Goal: Task Accomplishment & Management: Complete application form

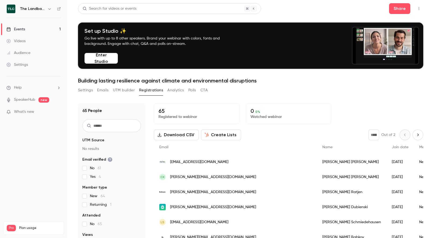
click at [26, 30] on link "Events 1" at bounding box center [33, 29] width 67 height 12
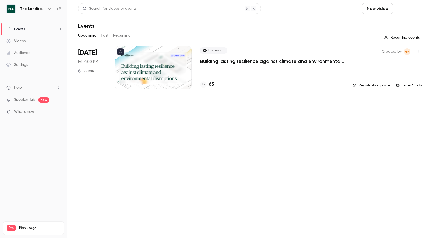
click at [395, 12] on button "Schedule" at bounding box center [409, 8] width 28 height 11
click at [395, 11] on button "Schedule" at bounding box center [409, 8] width 28 height 11
click at [336, 25] on div "One time event" at bounding box center [334, 23] width 41 height 5
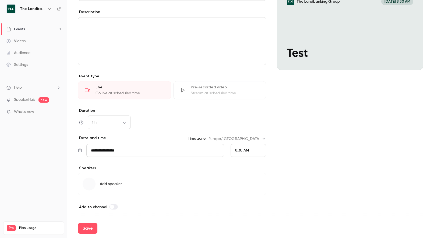
scroll to position [67, 0]
type input "****"
click at [90, 226] on button "Save" at bounding box center [87, 228] width 19 height 11
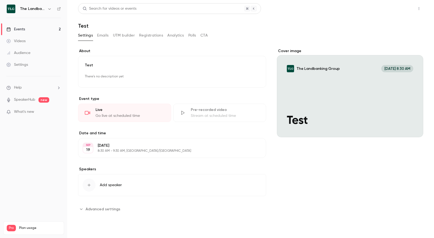
click at [403, 8] on button "Share" at bounding box center [399, 8] width 21 height 11
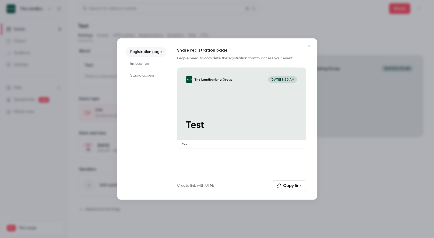
click at [288, 184] on button "Copy link" at bounding box center [289, 186] width 33 height 11
click at [310, 41] on button "Close" at bounding box center [309, 46] width 11 height 11
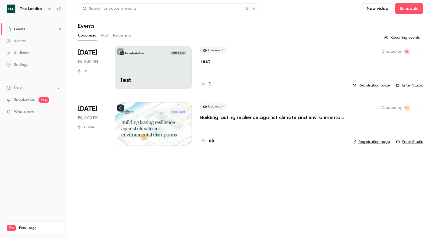
click at [157, 74] on div "The Landbanking Group [DATE] 8:30 AM Test" at bounding box center [153, 67] width 77 height 43
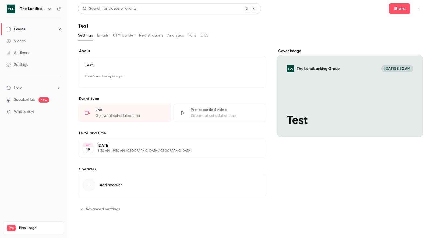
click at [140, 111] on div "Live" at bounding box center [130, 109] width 69 height 5
click at [120, 115] on div "Go live at scheduled time" at bounding box center [130, 115] width 69 height 5
click at [32, 28] on link "Events 2" at bounding box center [33, 29] width 67 height 12
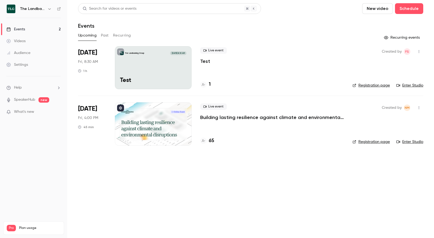
click at [414, 85] on link "Enter Studio" at bounding box center [409, 85] width 27 height 5
click at [164, 111] on div at bounding box center [153, 124] width 77 height 43
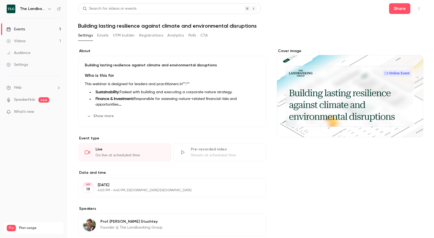
click at [158, 40] on div "Settings Emails UTM builder Registrations Analytics Polls CTA" at bounding box center [143, 36] width 130 height 11
click at [156, 33] on button "Registrations" at bounding box center [151, 35] width 24 height 9
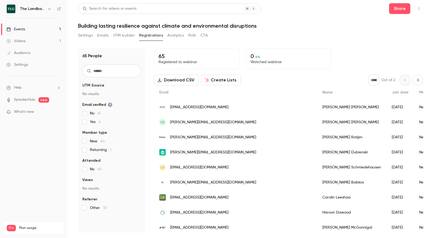
click at [418, 79] on icon "Next page" at bounding box center [418, 80] width 6 height 4
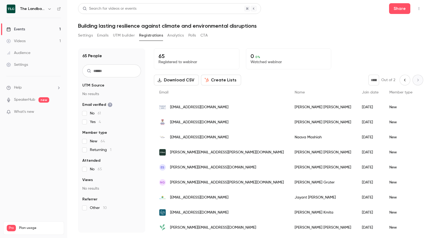
click at [404, 81] on icon "Previous page" at bounding box center [405, 80] width 6 height 4
type input "*"
